Goal: Task Accomplishment & Management: Use online tool/utility

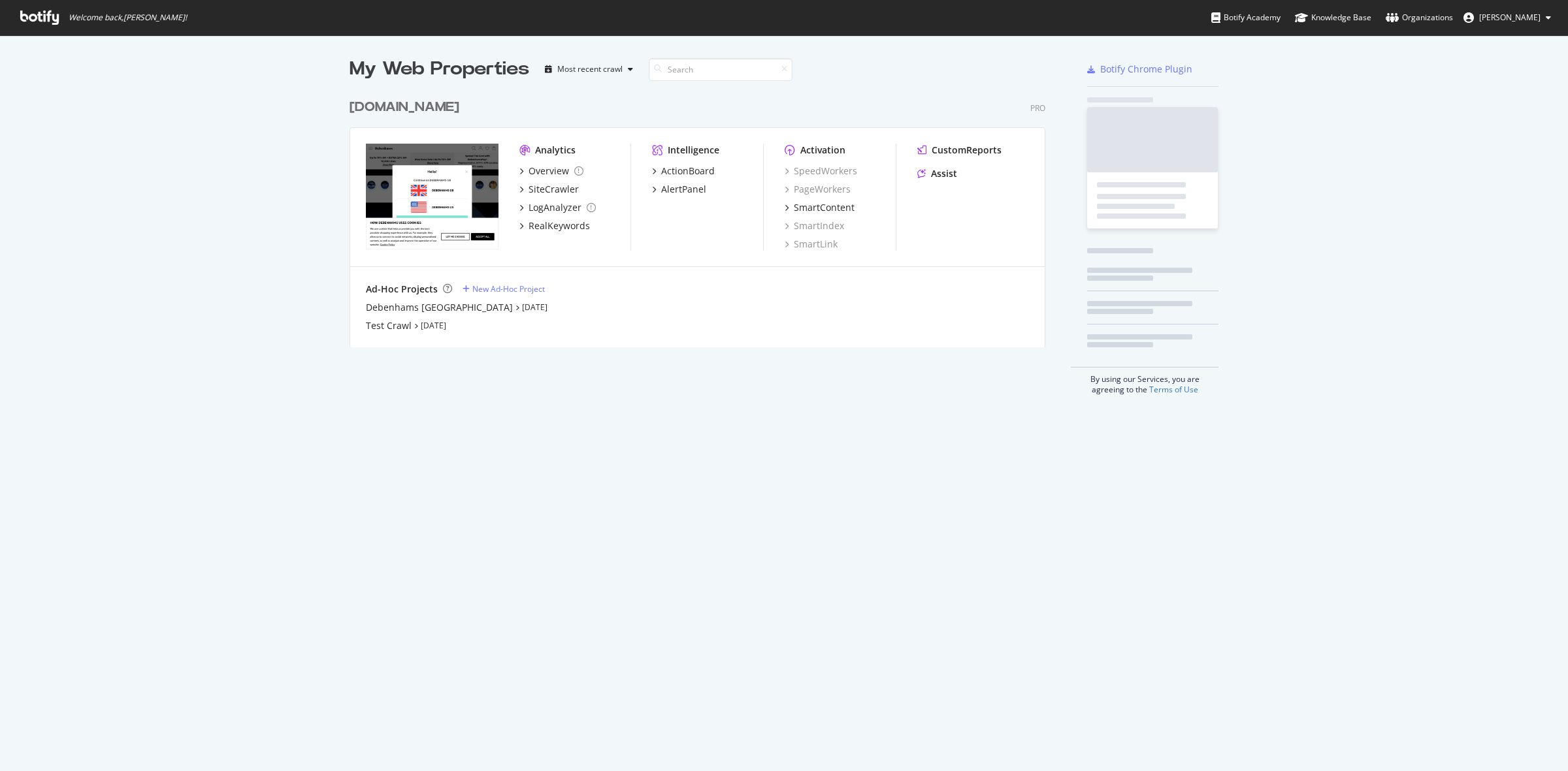
scroll to position [253, 694]
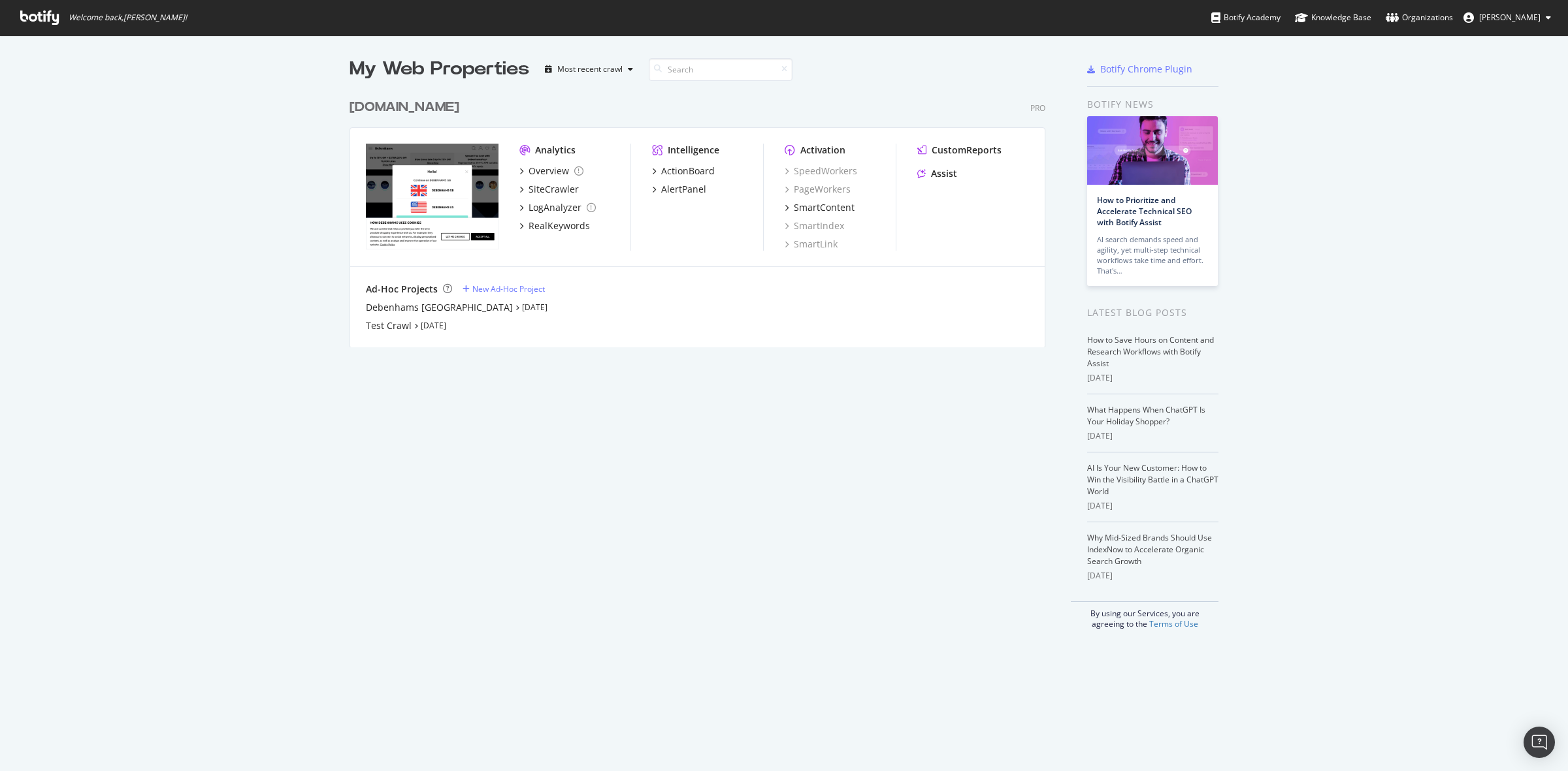
click at [410, 112] on div "[DOMAIN_NAME]" at bounding box center [404, 107] width 110 height 19
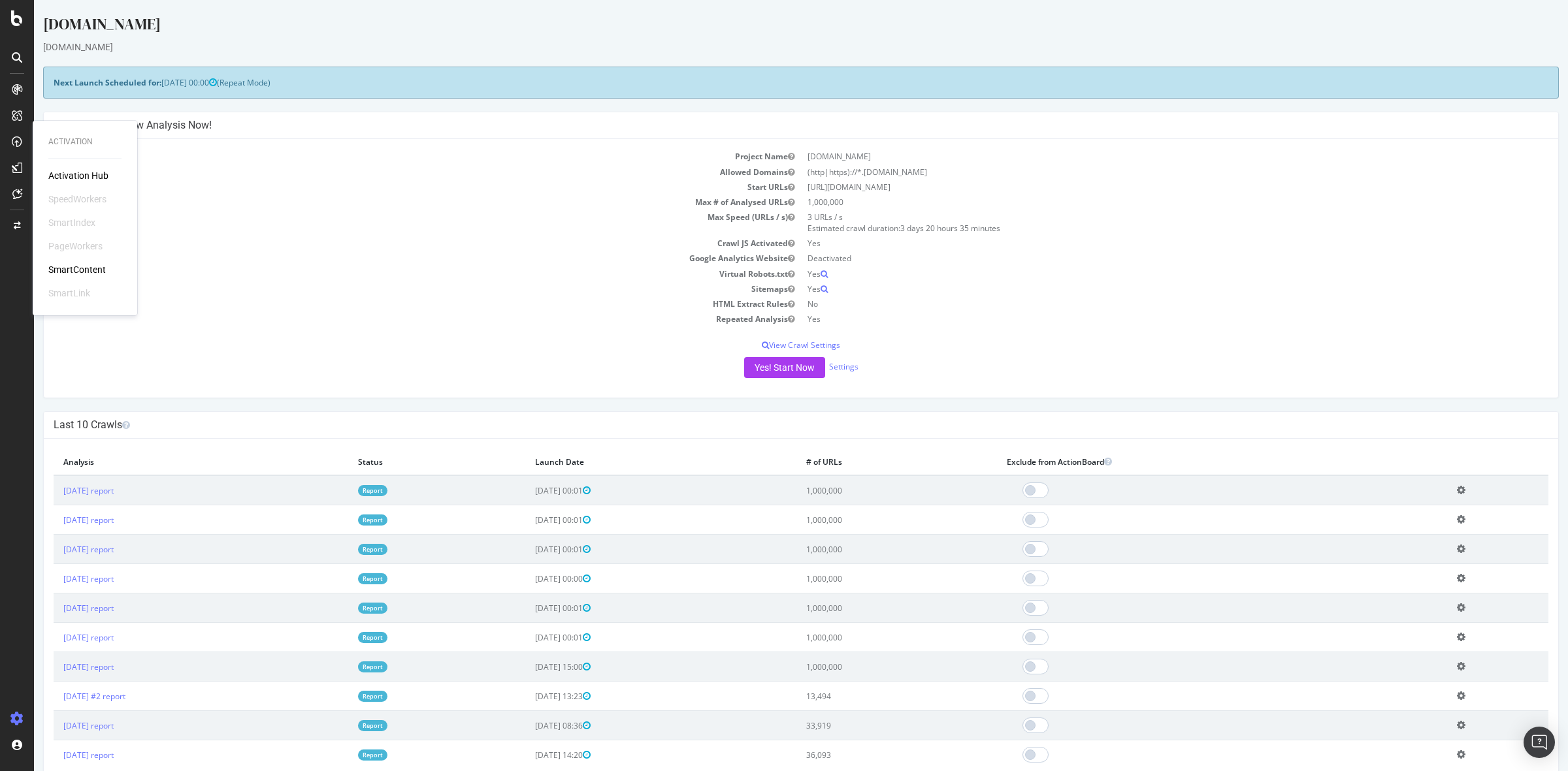
click at [88, 175] on div "Activation Hub" at bounding box center [78, 175] width 60 height 13
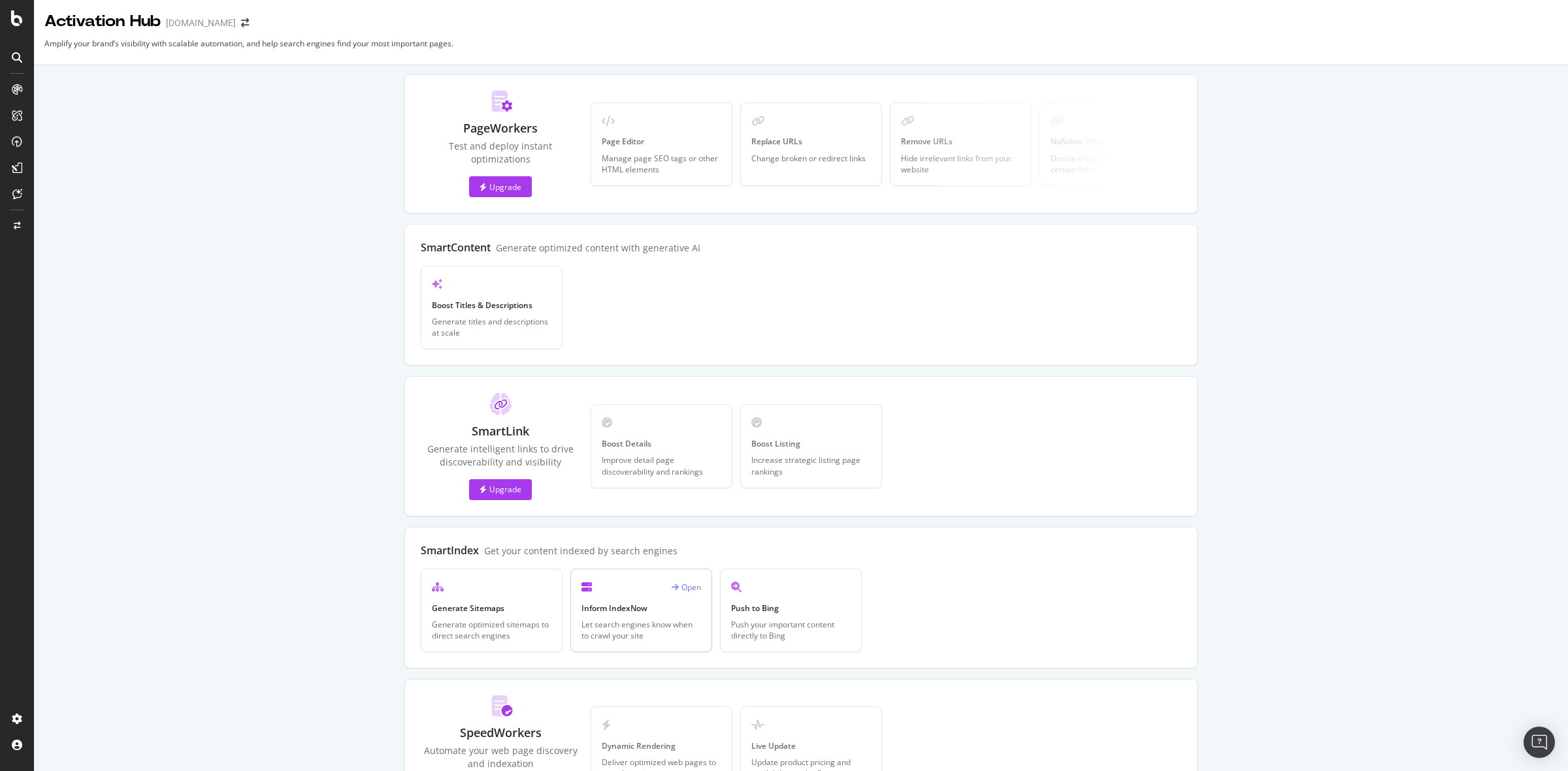
click at [609, 586] on div "Open" at bounding box center [640, 587] width 119 height 15
